Goal: Obtain resource: Download file/media

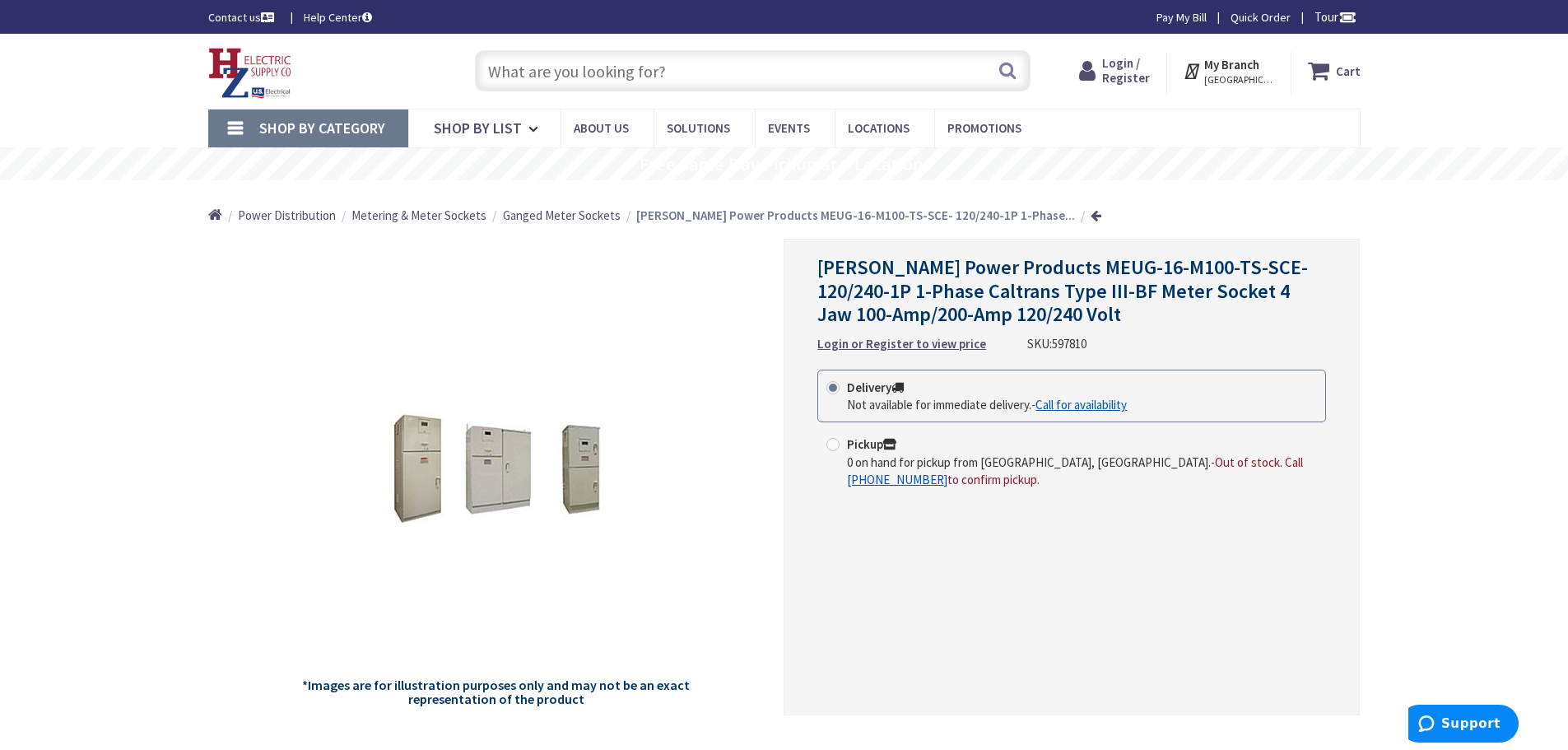
click at [1321, 74] on icon at bounding box center [1322, 70] width 28 height 30
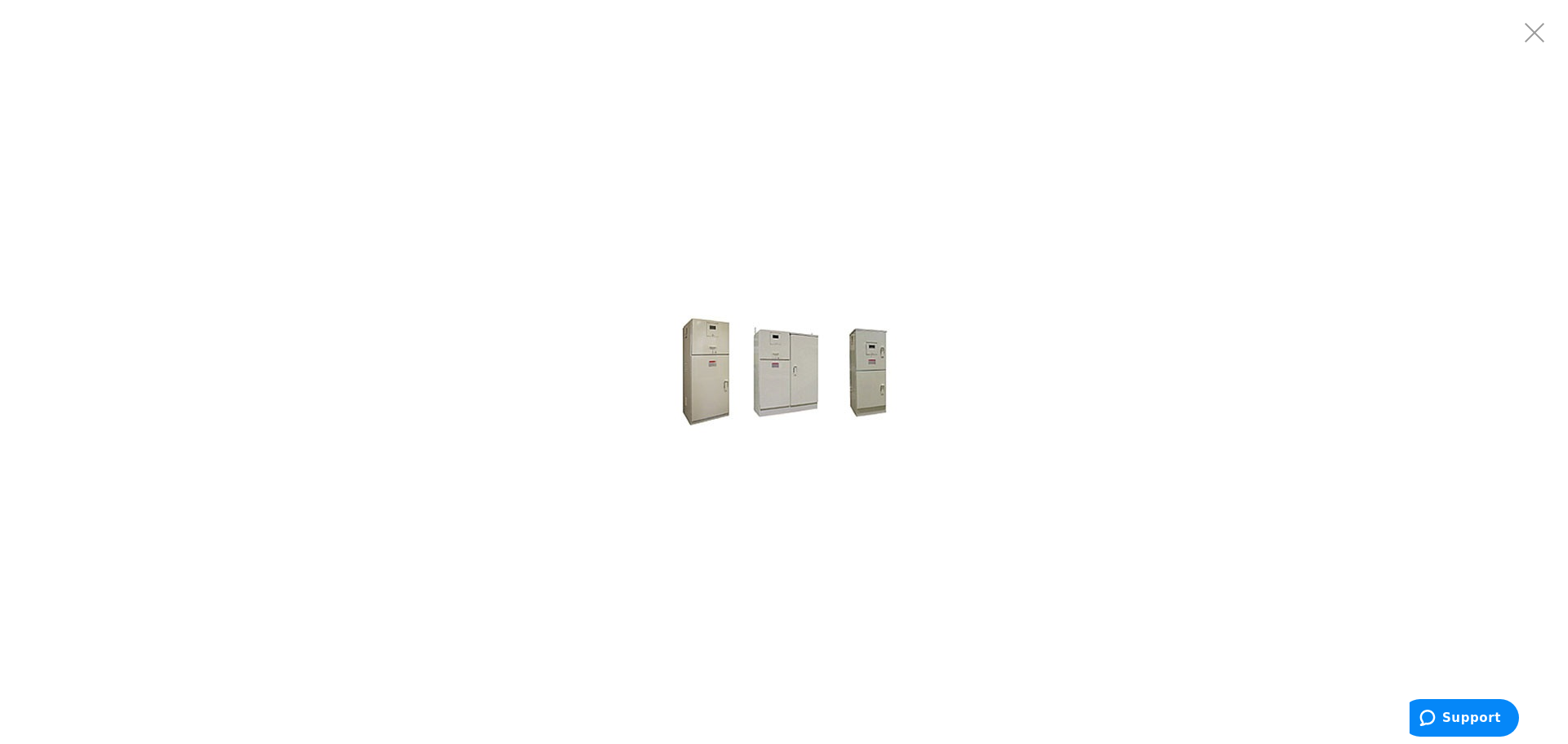
click at [798, 183] on div at bounding box center [784, 372] width 1568 height 744
click at [522, 262] on div at bounding box center [784, 372] width 1568 height 744
click at [448, 582] on div at bounding box center [784, 372] width 1568 height 744
click at [792, 106] on div at bounding box center [784, 372] width 1568 height 744
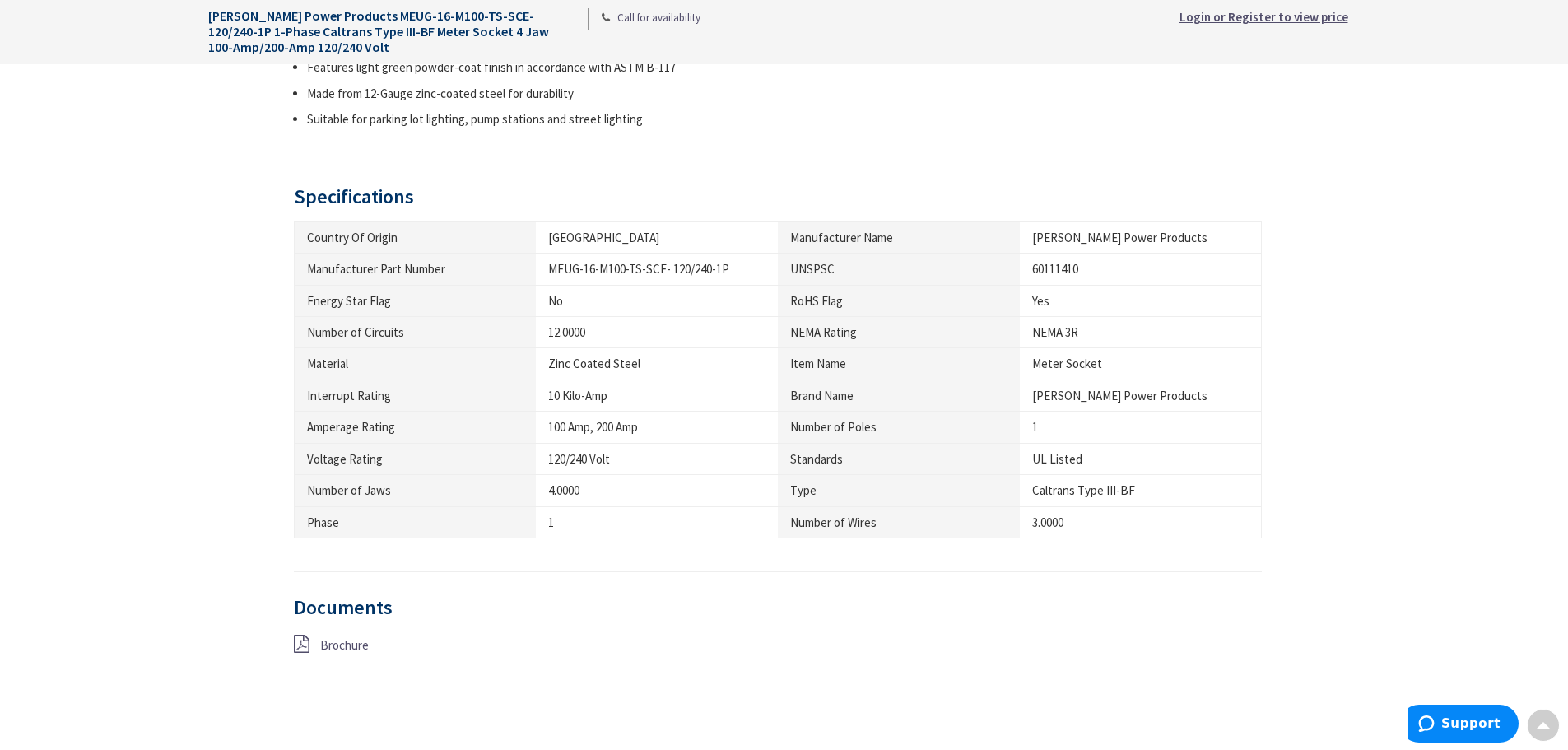
scroll to position [906, 0]
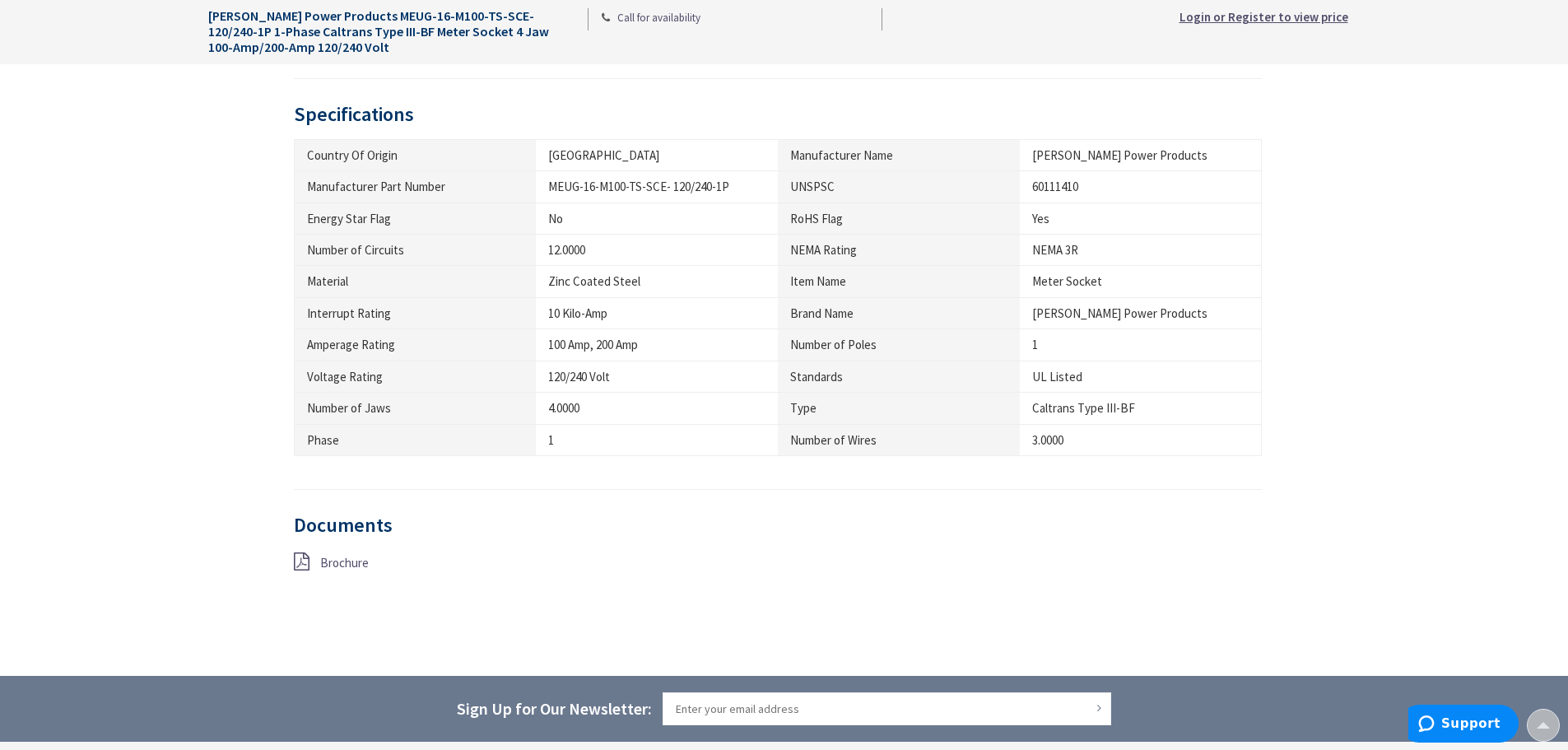
click at [344, 566] on span "Brochure" at bounding box center [344, 562] width 49 height 15
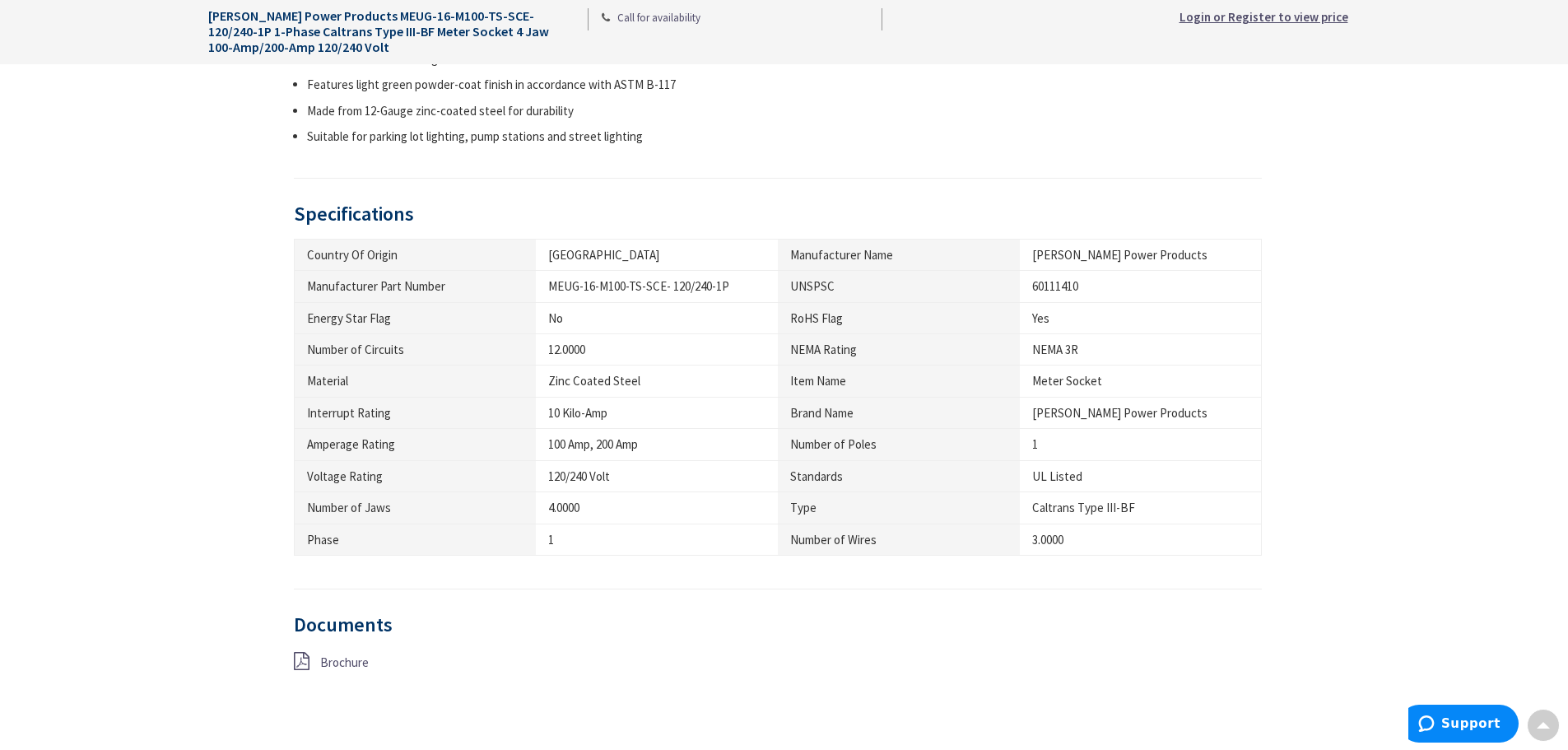
scroll to position [477, 0]
